Goal: Find contact information: Find contact information

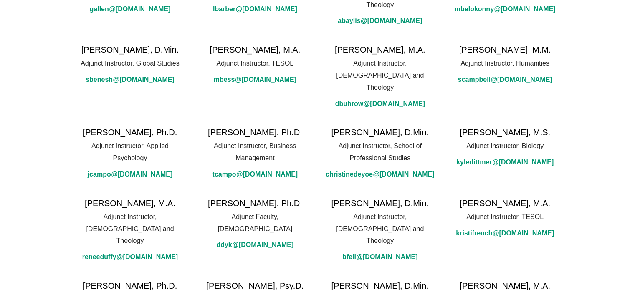
scroll to position [45, 0]
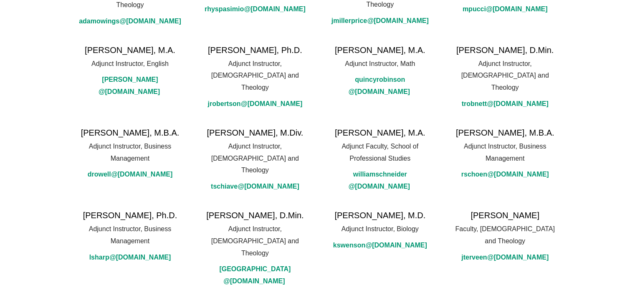
scroll to position [981, 0]
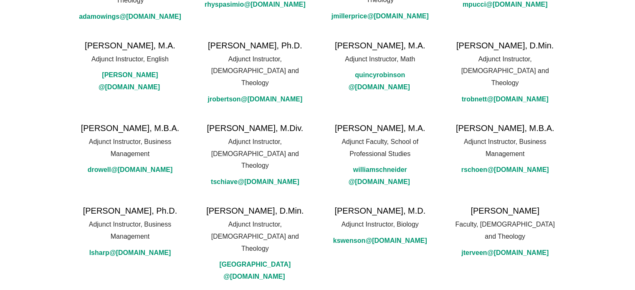
drag, startPoint x: 214, startPoint y: 218, endPoint x: 261, endPoint y: 215, distance: 46.4
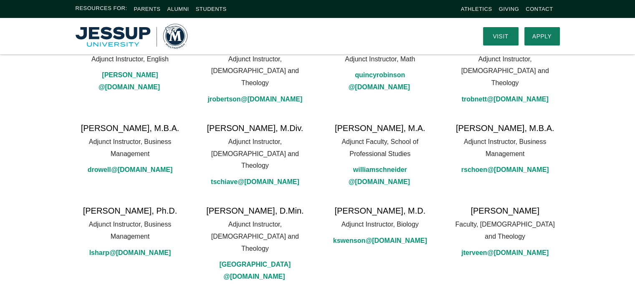
scroll to position [939, 0]
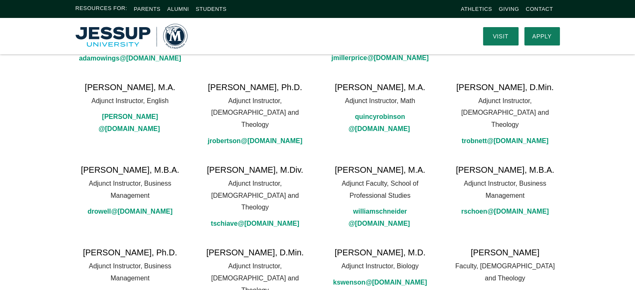
drag, startPoint x: 87, startPoint y: 188, endPoint x: 146, endPoint y: 188, distance: 58.8
copy h6 "[PERSON_NAME]"
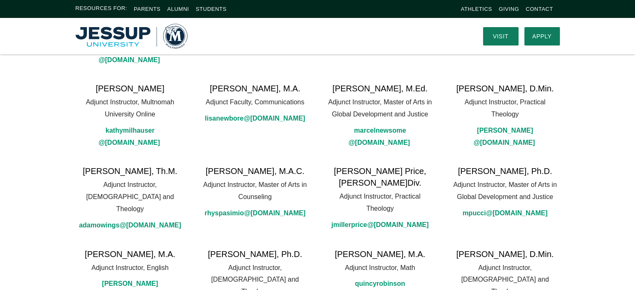
scroll to position [731, 0]
